Goal: Navigation & Orientation: Find specific page/section

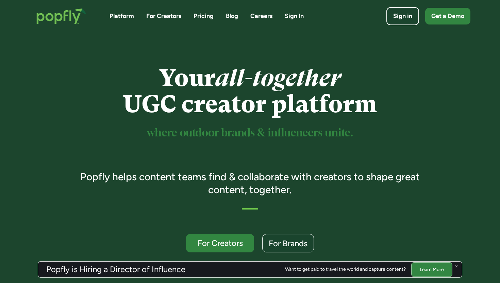
click at [234, 18] on link "Blog" at bounding box center [232, 16] width 12 height 9
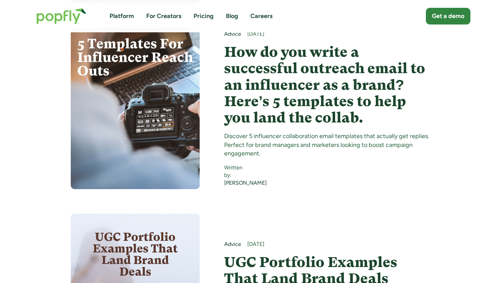
scroll to position [1015, 0]
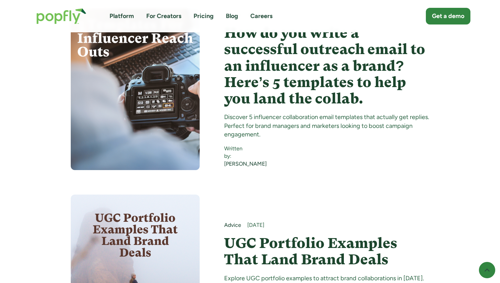
click at [265, 222] on div "[DATE]" at bounding box center [338, 225] width 182 height 7
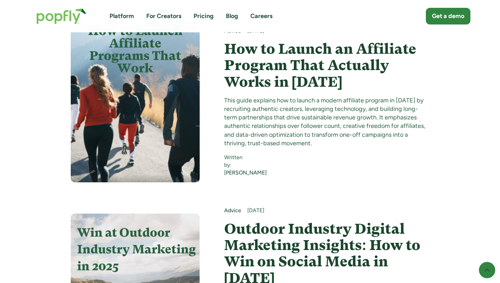
scroll to position [2124, 0]
